Goal: Task Accomplishment & Management: Manage account settings

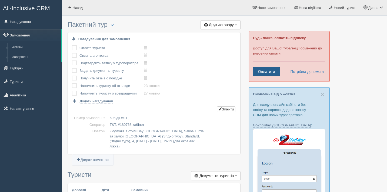
click at [273, 70] on link "Оплатити" at bounding box center [266, 71] width 27 height 9
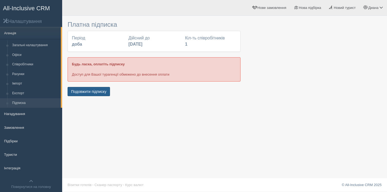
click at [98, 93] on button "Подовжити підписку" at bounding box center [89, 91] width 42 height 9
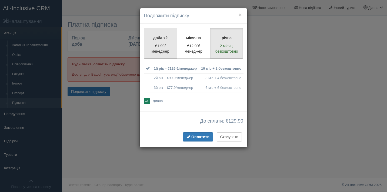
click at [160, 41] on label "доба x2 €1.99/менеджер" at bounding box center [160, 43] width 33 height 31
radio input "true"
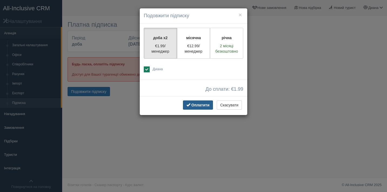
click at [199, 104] on span "Оплатити" at bounding box center [201, 105] width 18 height 4
